Goal: Book appointment/travel/reservation

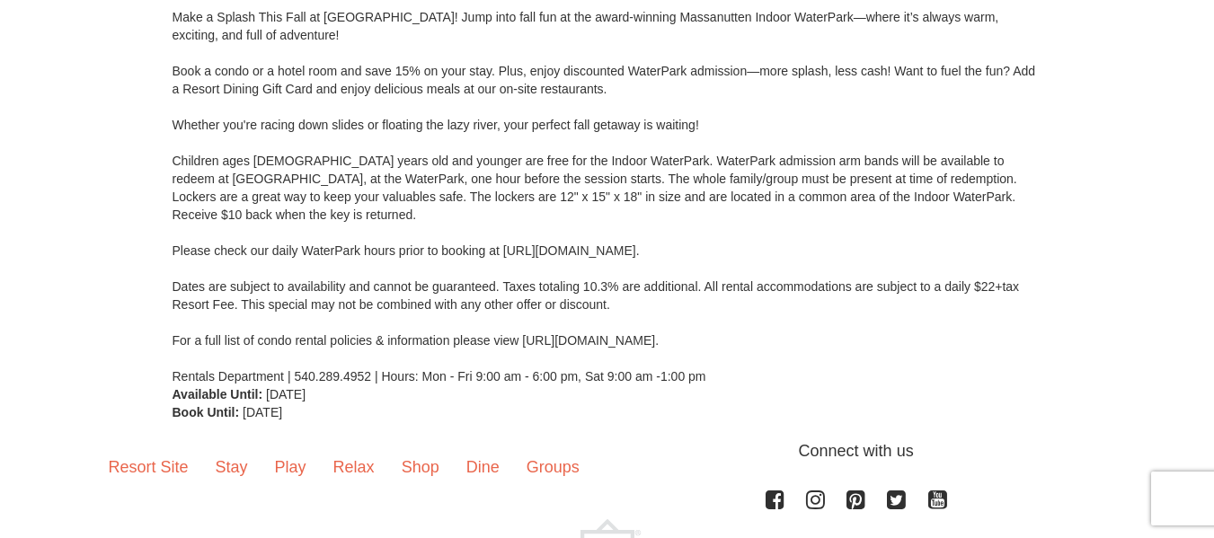
scroll to position [245, 0]
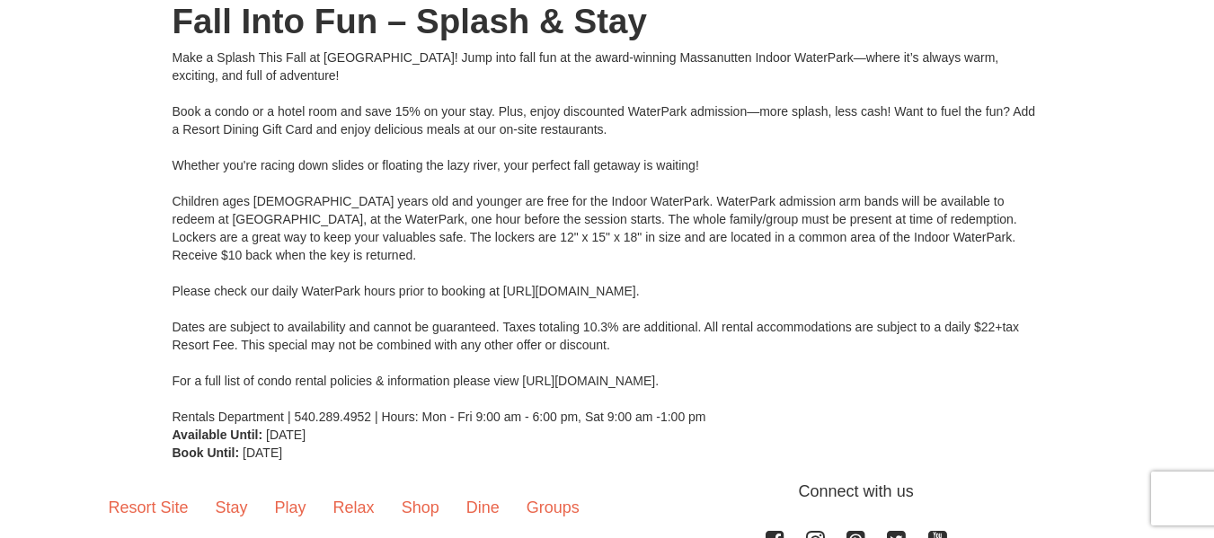
drag, startPoint x: 818, startPoint y: 297, endPoint x: 503, endPoint y: 297, distance: 314.5
click at [503, 297] on div "Make a Splash This Fall at Massanutten! Jump into fall fun at the award-winning…" at bounding box center [608, 237] width 870 height 377
copy div "https://www.massresort.com/play/waterpark/hours-rates/"
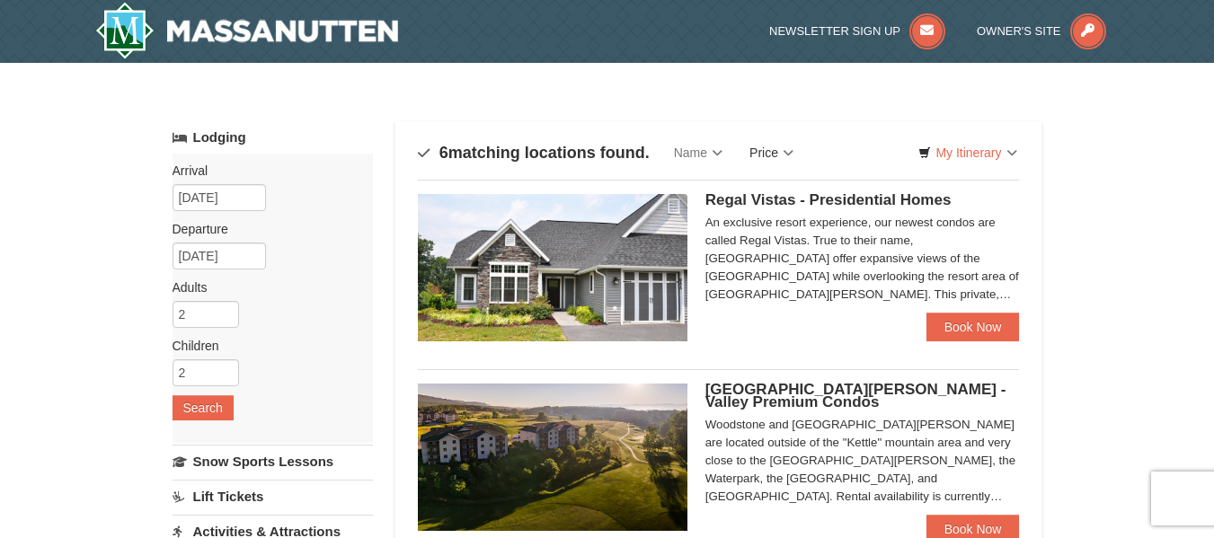
click at [773, 156] on link "Price" at bounding box center [771, 153] width 71 height 36
click at [767, 189] on link "Price (Low to High)" at bounding box center [809, 189] width 144 height 23
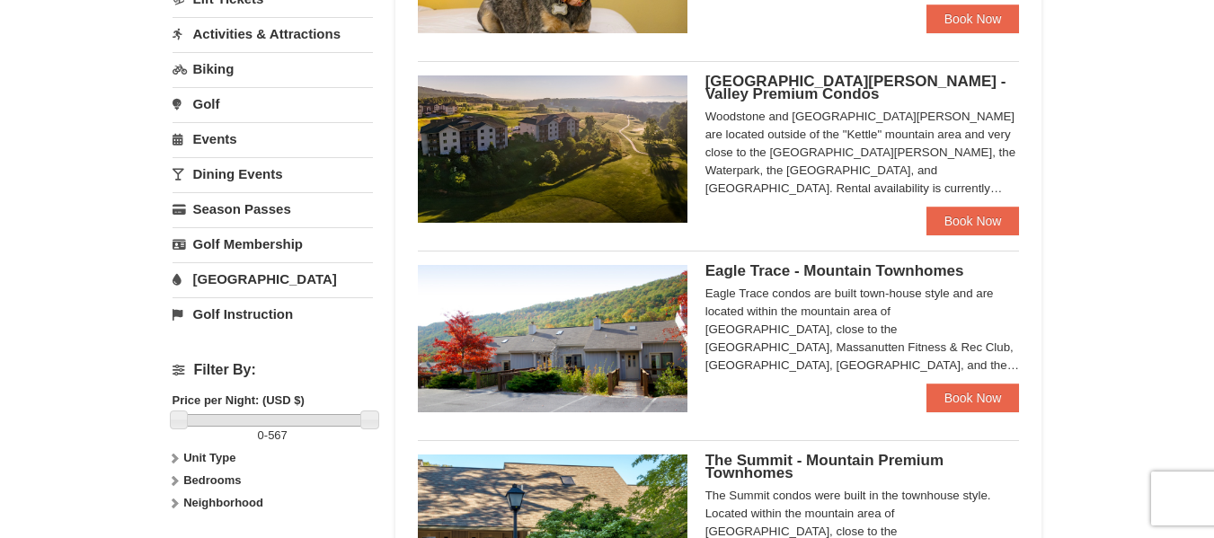
scroll to position [539, 0]
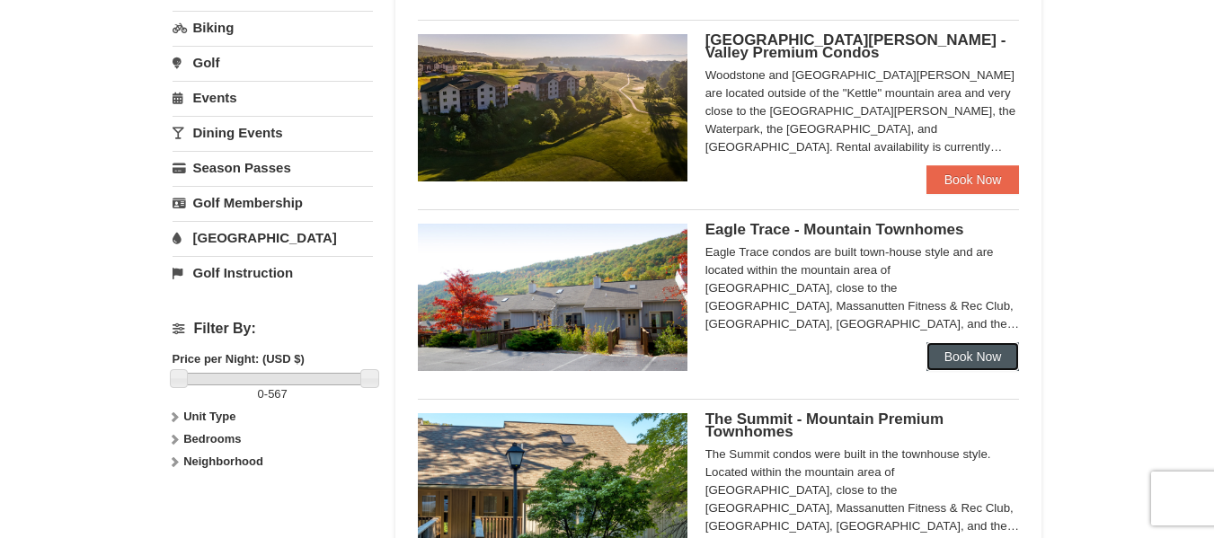
click at [976, 360] on link "Book Now" at bounding box center [972, 356] width 93 height 29
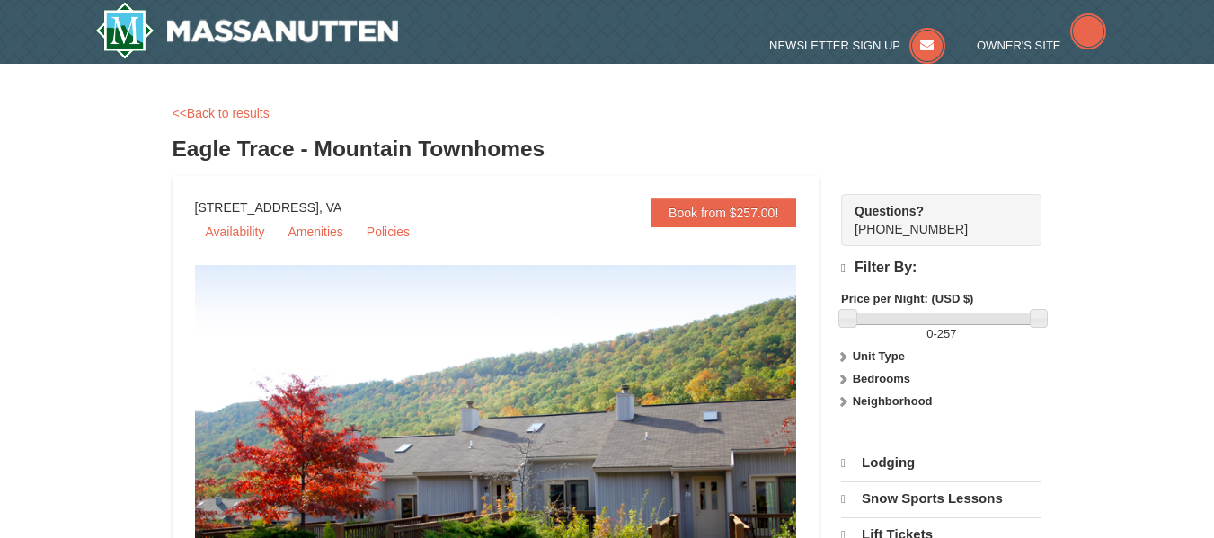
select select "10"
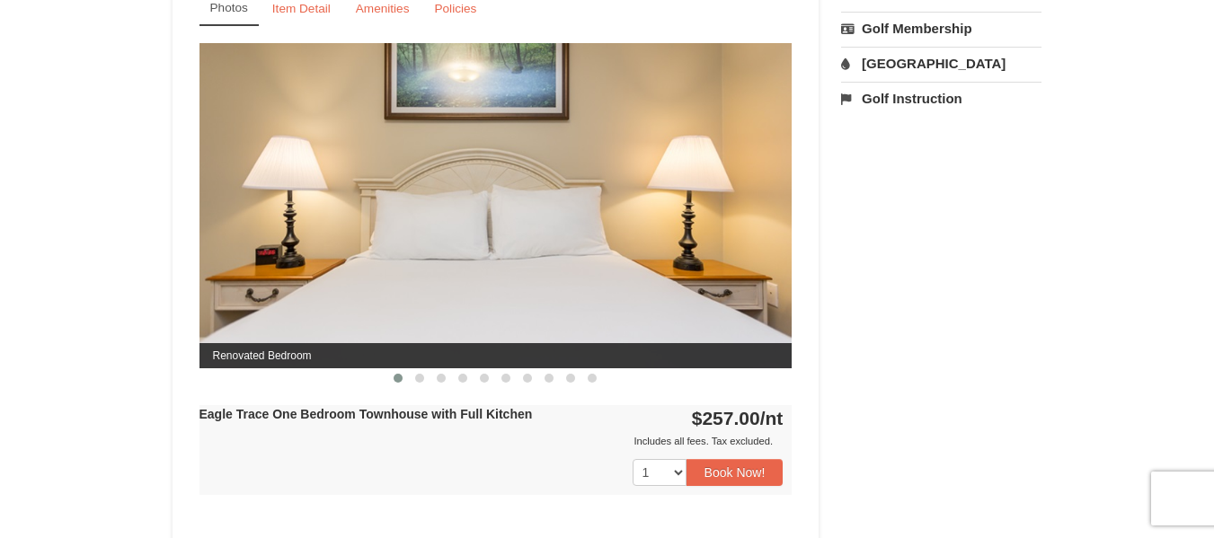
scroll to position [719, 0]
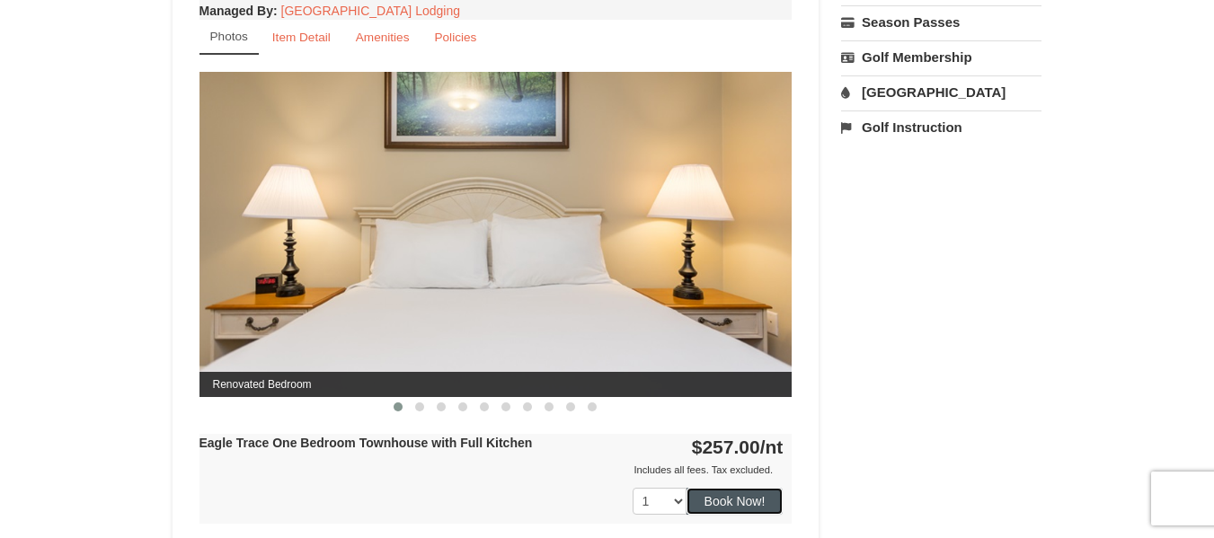
click at [735, 505] on button "Book Now!" at bounding box center [735, 501] width 97 height 27
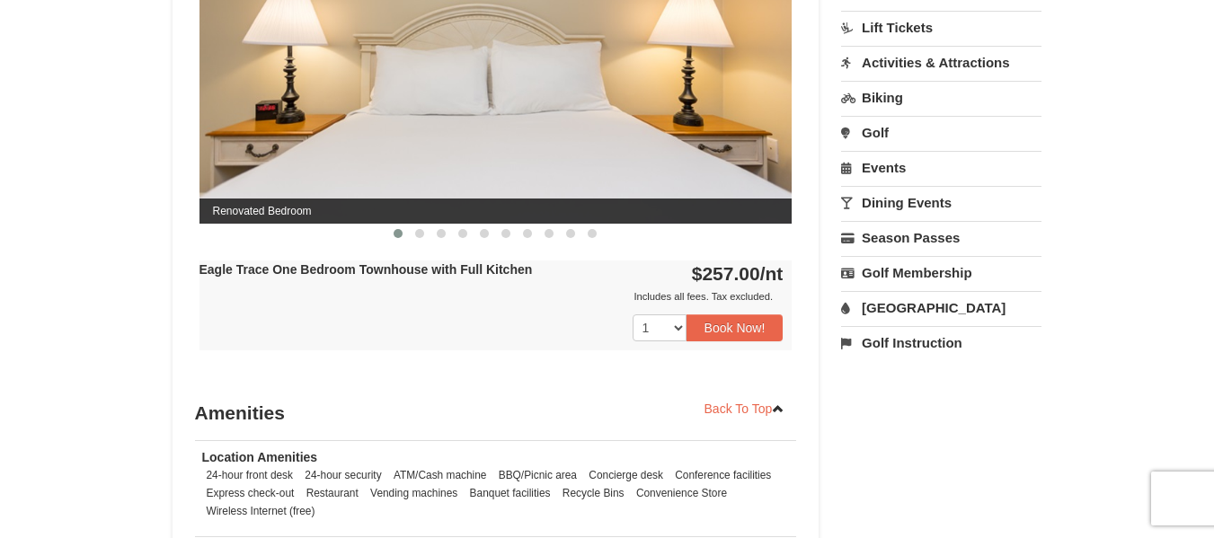
scroll to position [894, 0]
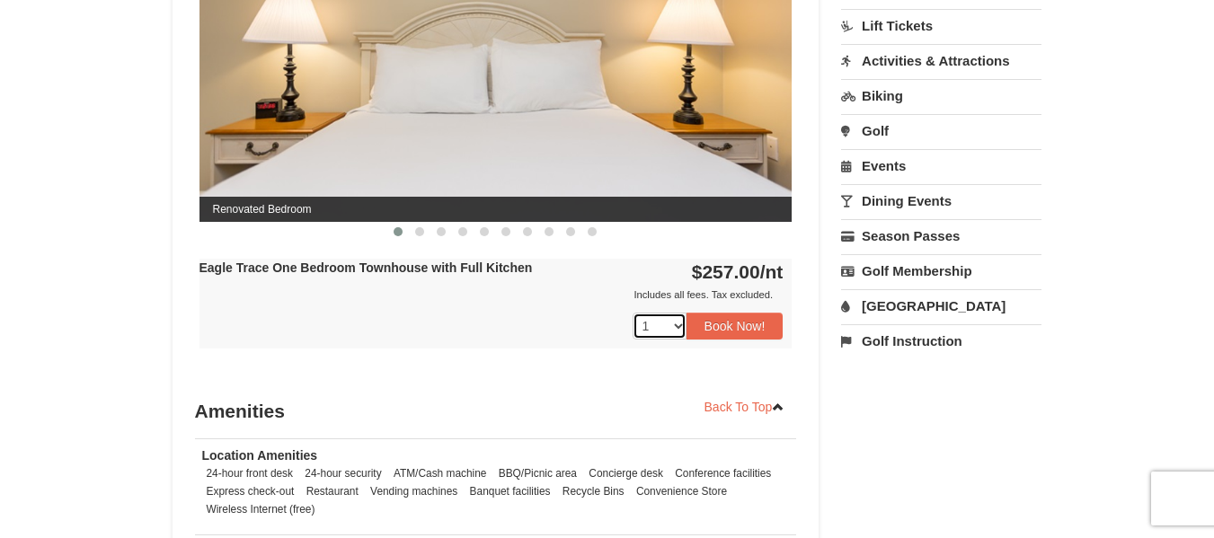
click at [672, 320] on select "1 2 3 4" at bounding box center [660, 326] width 54 height 27
click at [717, 319] on button "Book Now!" at bounding box center [735, 326] width 97 height 27
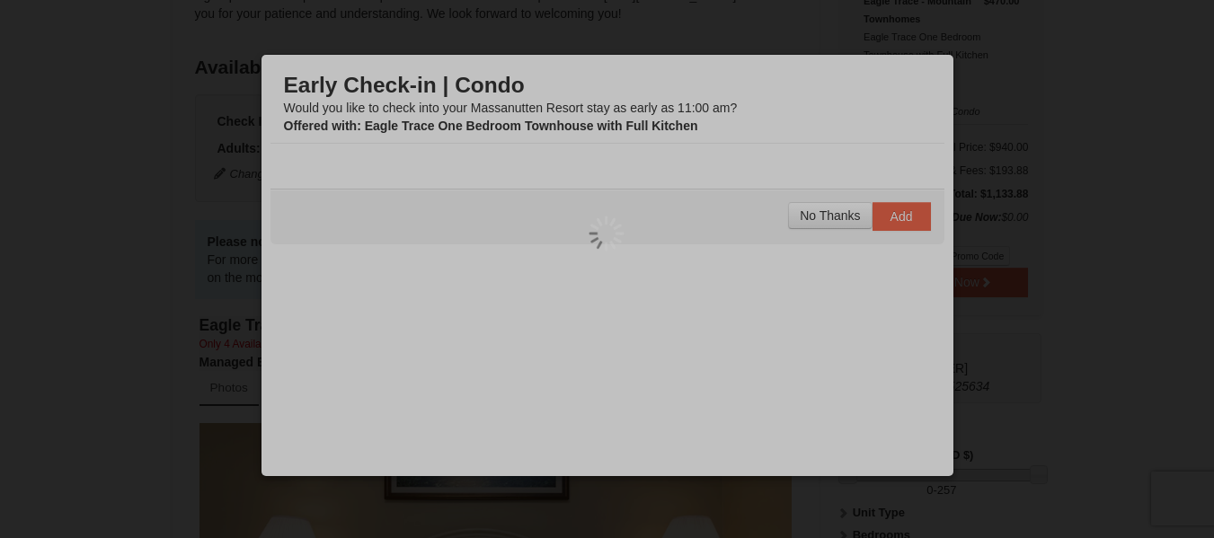
scroll to position [175, 0]
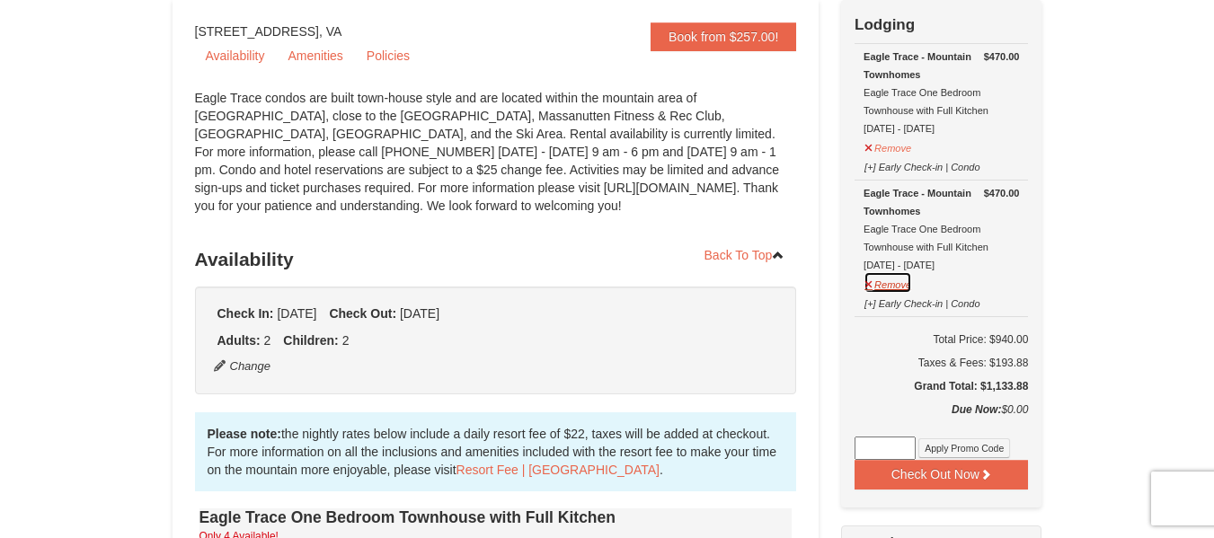
click at [889, 285] on button "Remove" at bounding box center [888, 282] width 49 height 22
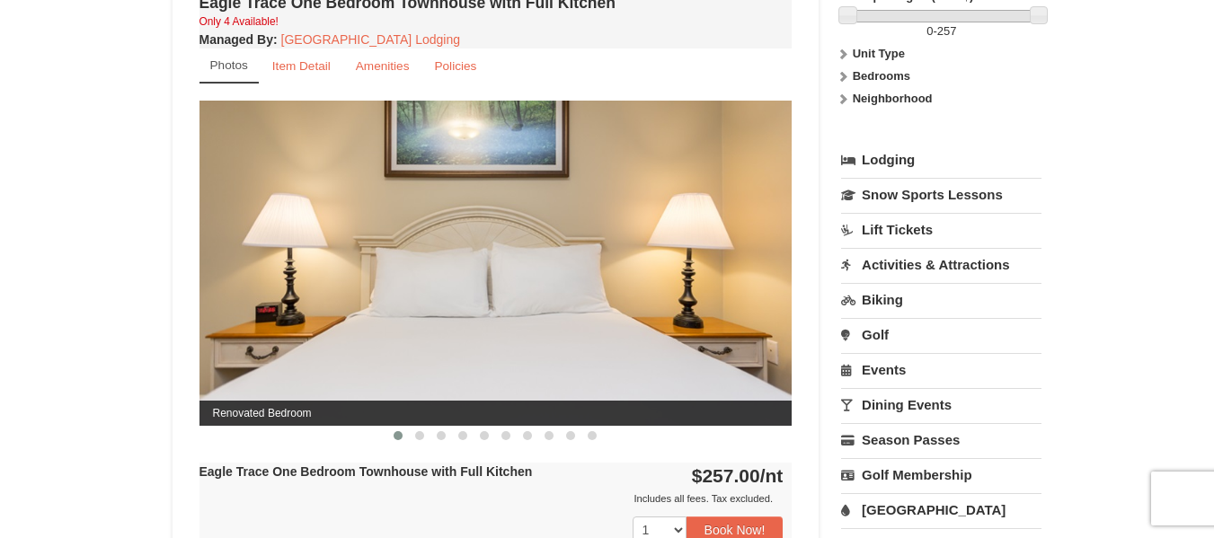
scroll to position [714, 0]
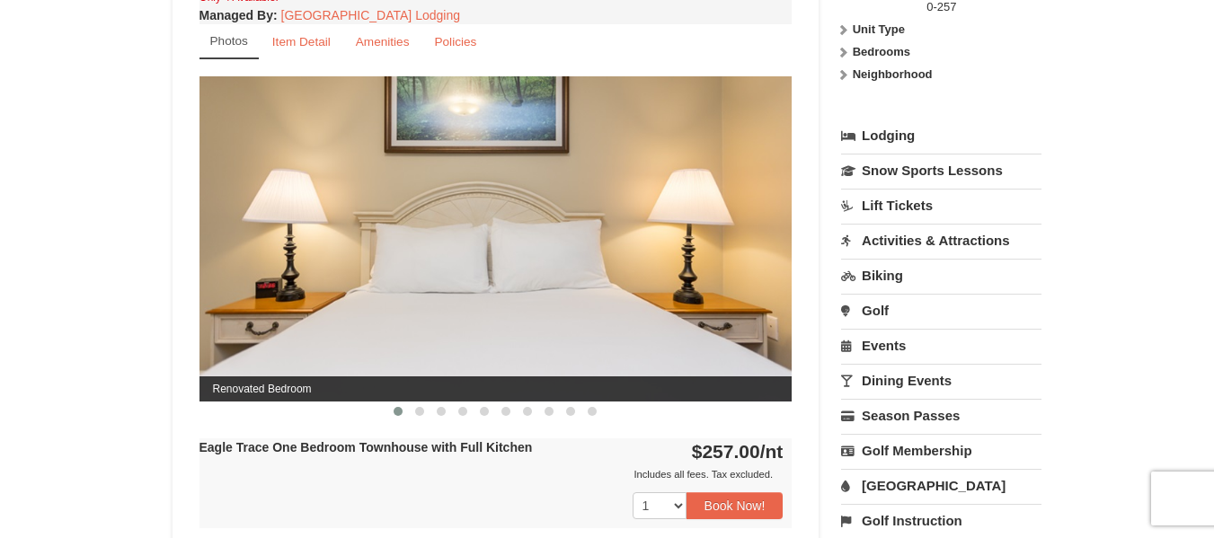
click at [891, 238] on link "Activities & Attractions" at bounding box center [941, 240] width 200 height 33
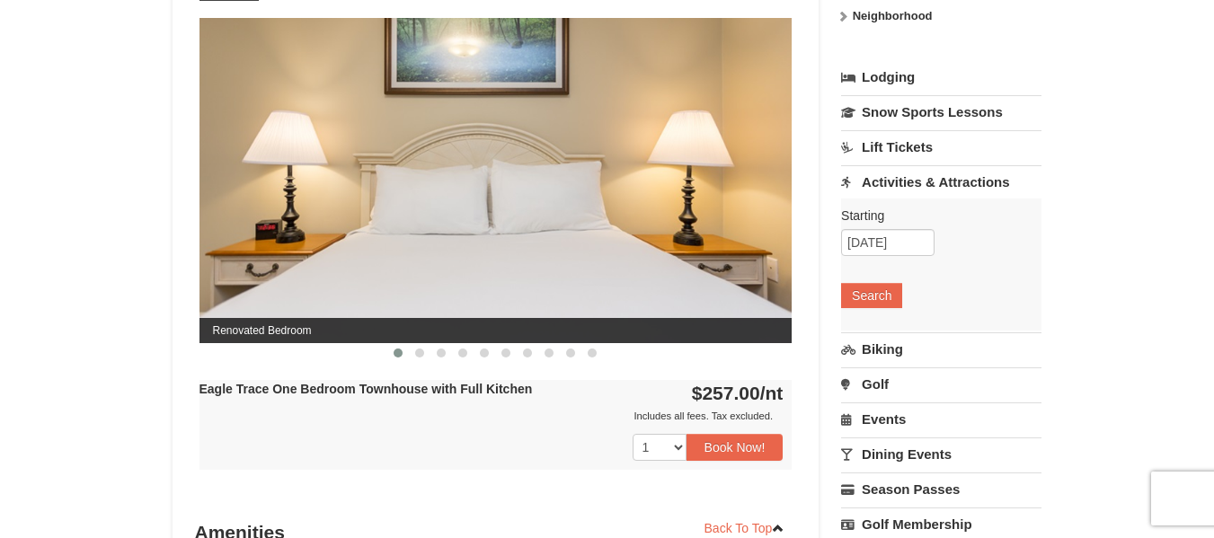
scroll to position [804, 0]
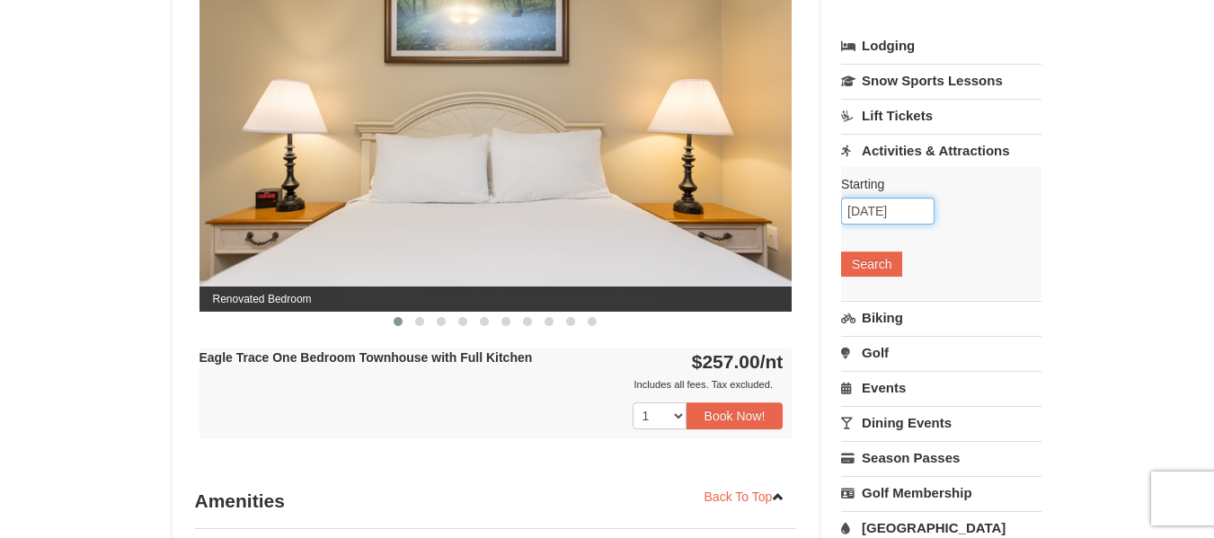
click at [889, 212] on input "[DATE]" at bounding box center [887, 211] width 93 height 27
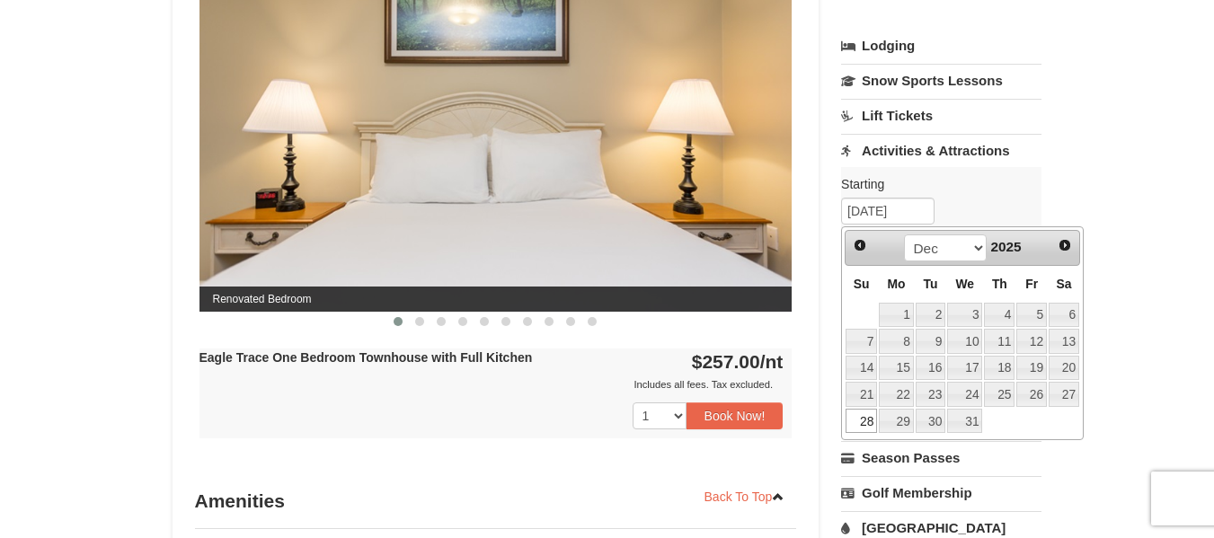
click at [866, 421] on link "28" at bounding box center [861, 421] width 31 height 25
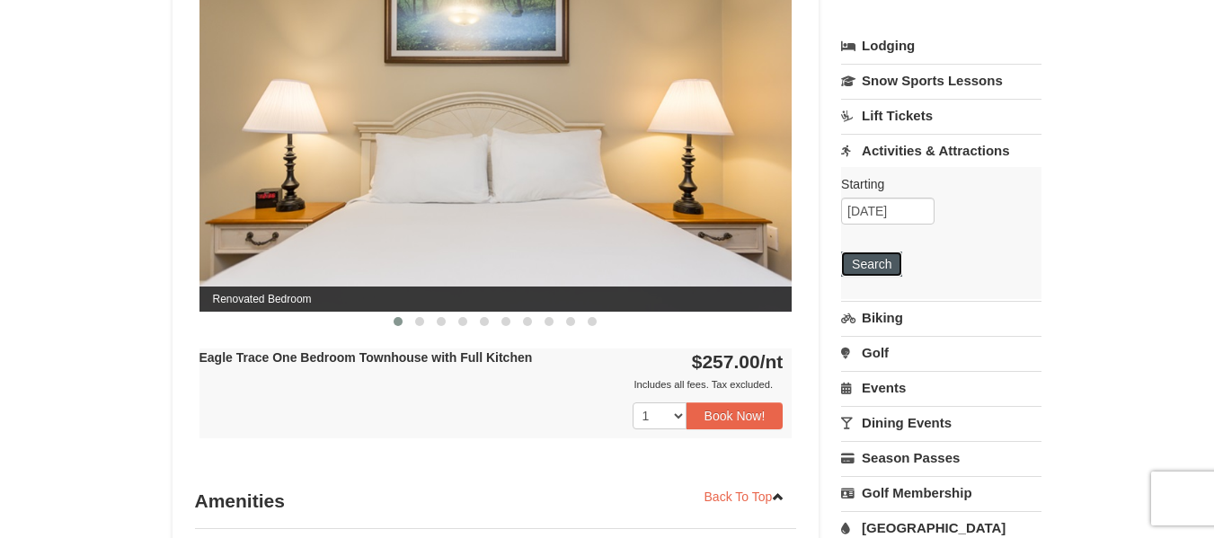
click at [878, 267] on button "Search" at bounding box center [871, 264] width 61 height 25
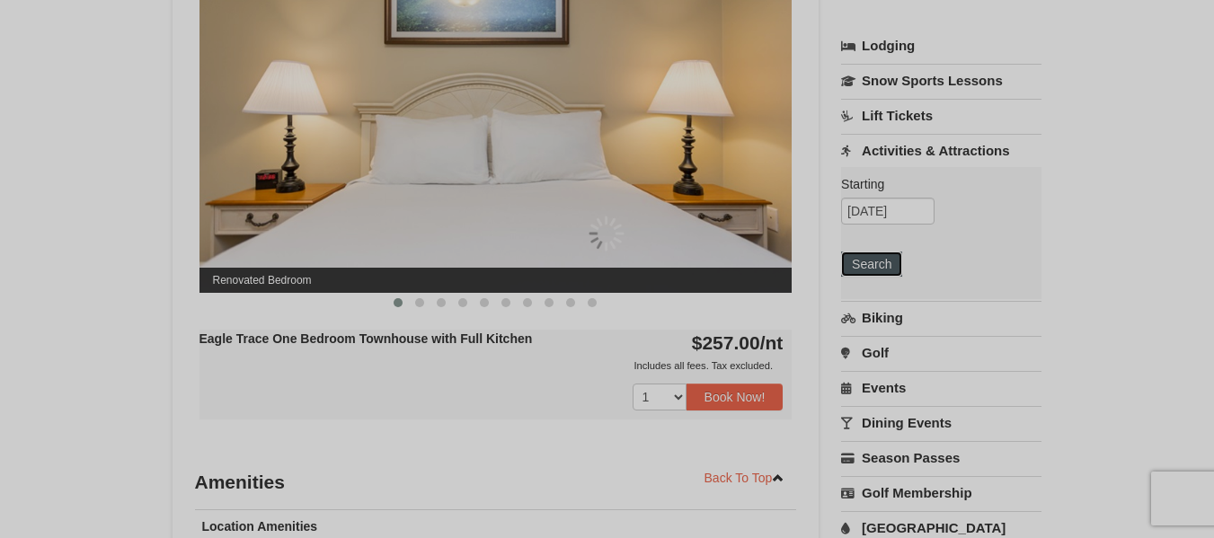
scroll to position [785, 0]
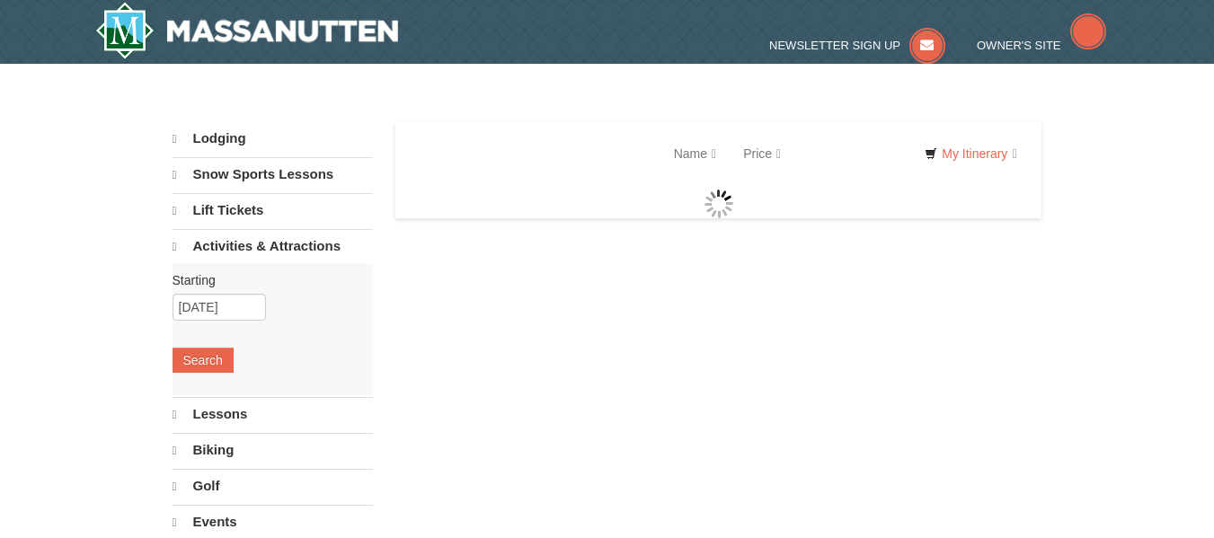
select select "10"
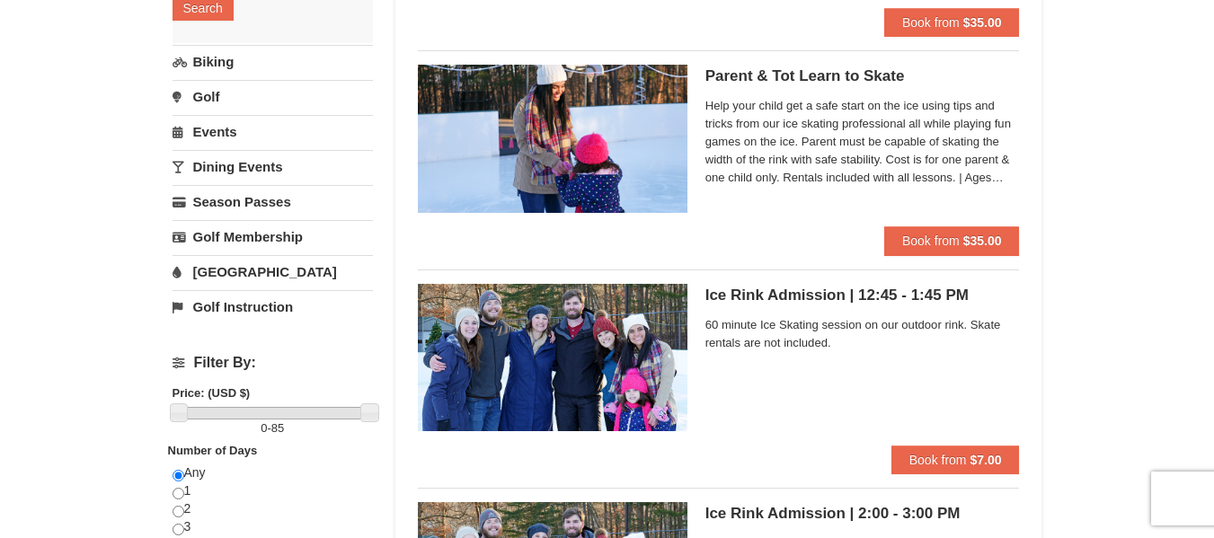
scroll to position [359, 0]
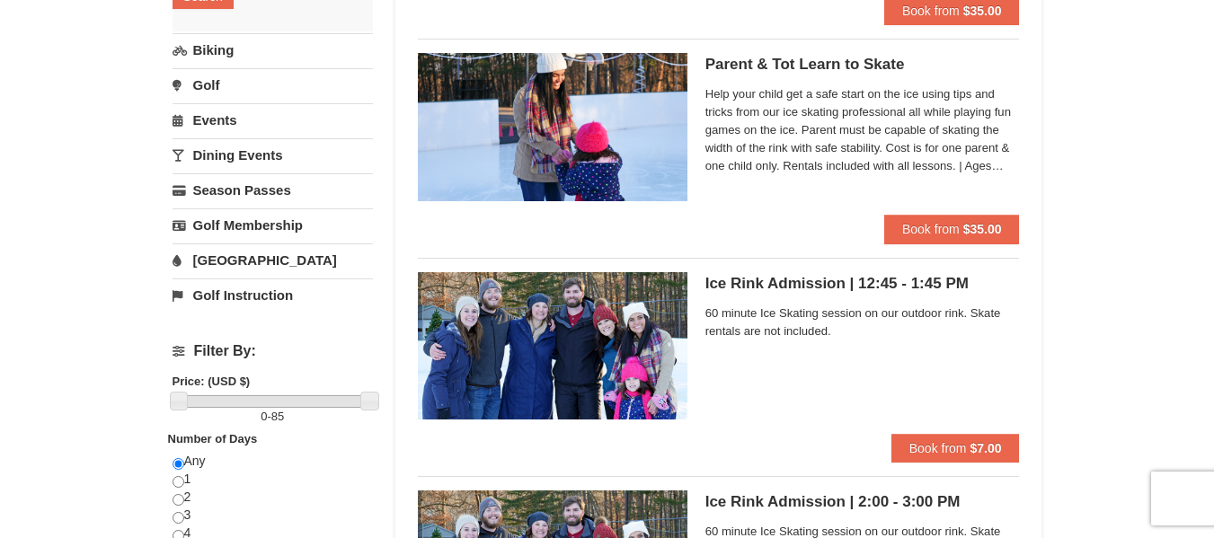
click at [216, 256] on link "[GEOGRAPHIC_DATA]" at bounding box center [273, 260] width 200 height 33
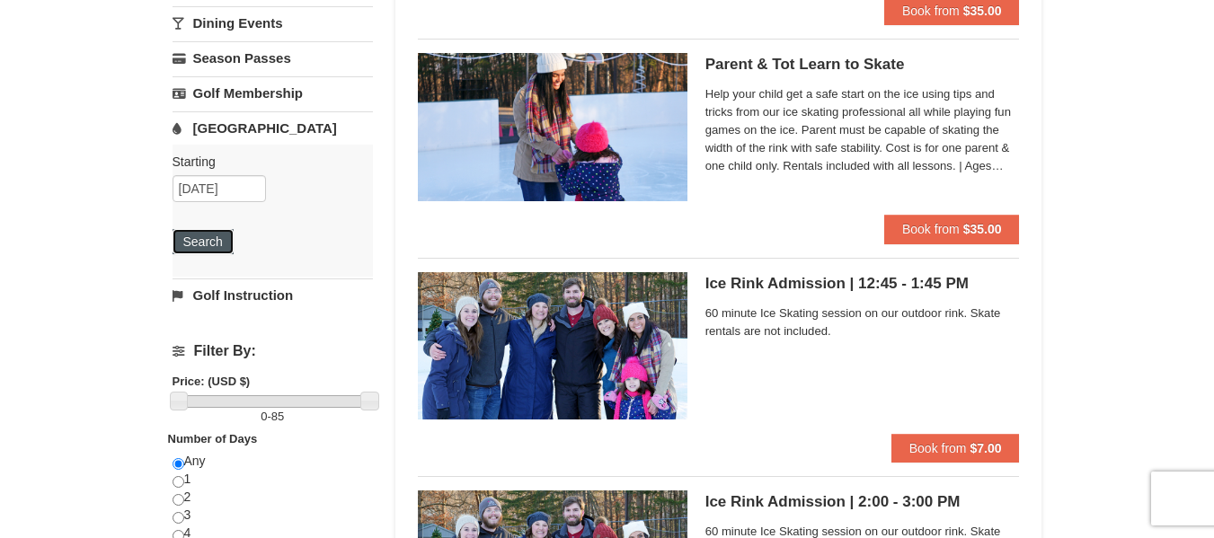
click at [212, 244] on button "Search" at bounding box center [203, 241] width 61 height 25
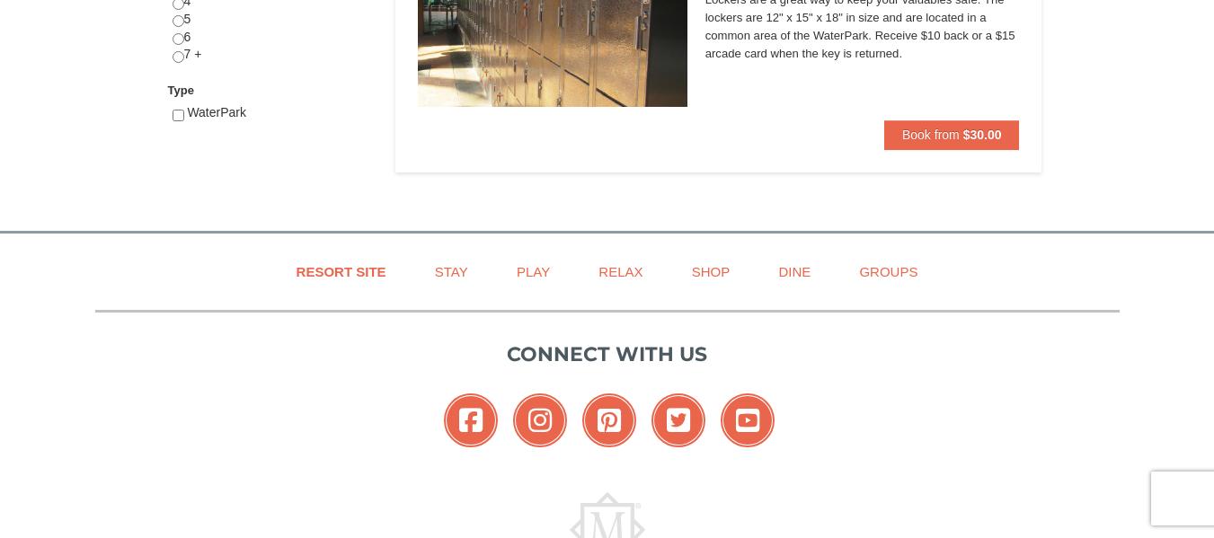
scroll to position [899, 0]
